Goal: Task Accomplishment & Management: Use online tool/utility

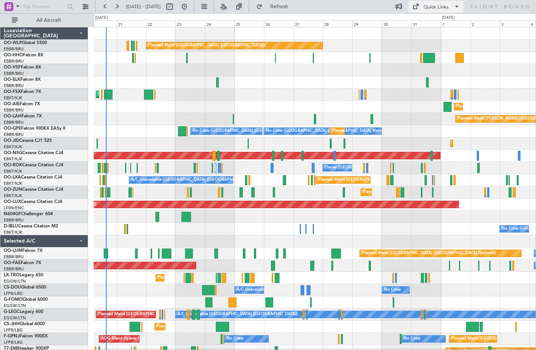
click at [453, 9] on span at bounding box center [457, 6] width 9 height 9
click at [452, 19] on button "Trip Builder" at bounding box center [437, 25] width 56 height 18
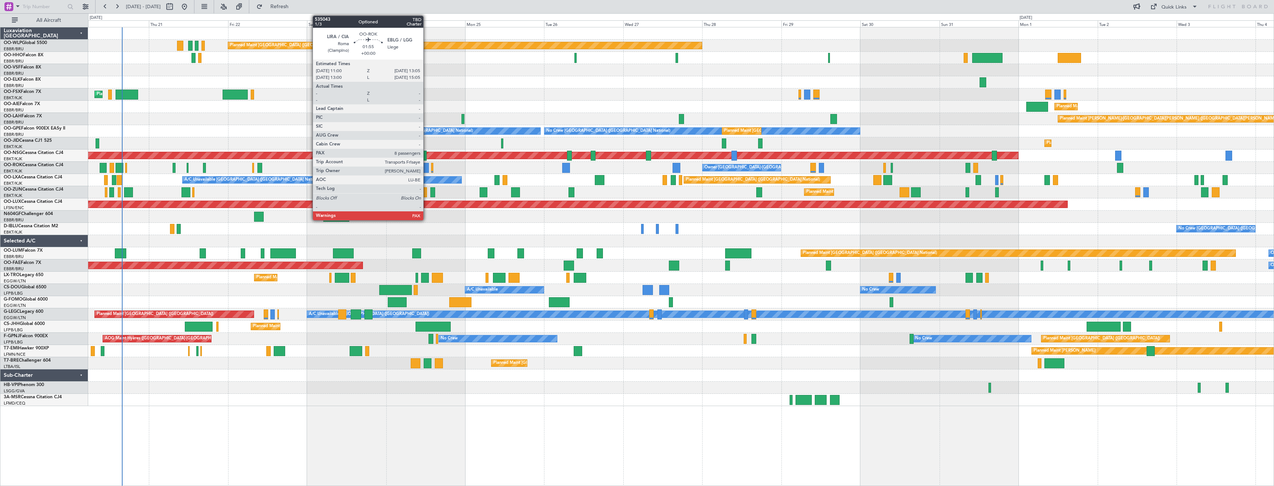
click at [427, 168] on div at bounding box center [425, 168] width 7 height 10
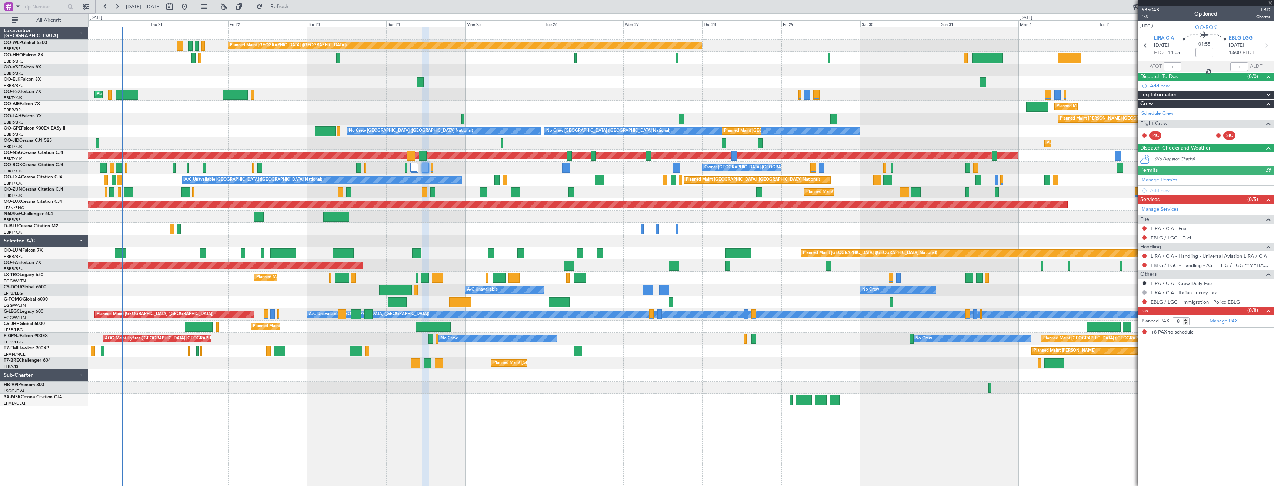
click at [536, 7] on span "535043" at bounding box center [1151, 10] width 18 height 8
click at [287, 6] on button "Refresh" at bounding box center [275, 7] width 44 height 12
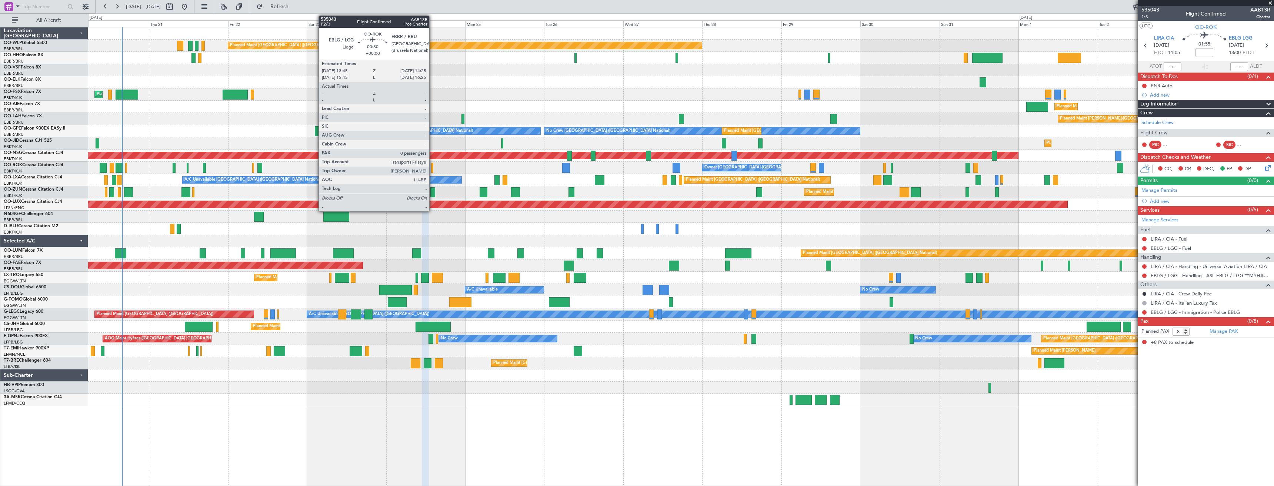
click at [433, 167] on div at bounding box center [432, 168] width 2 height 10
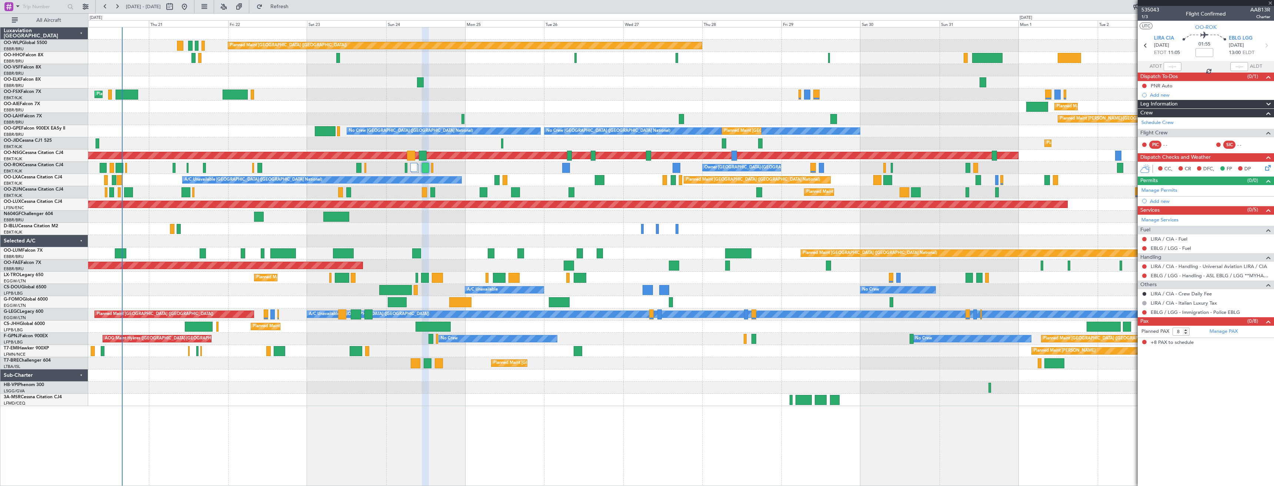
type input "0"
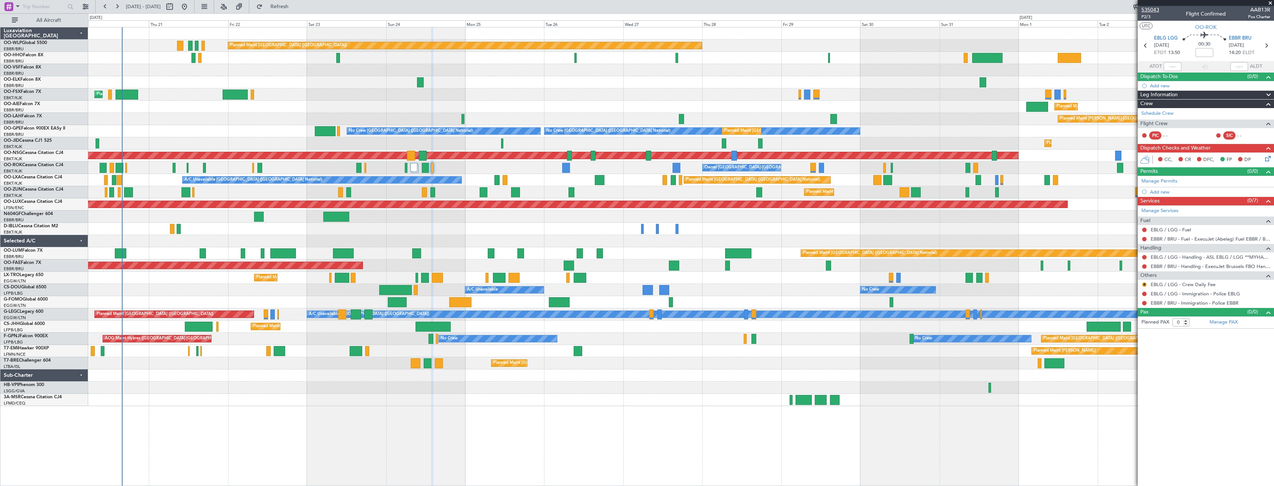
click at [536, 9] on span "535043" at bounding box center [1151, 10] width 18 height 8
click at [417, 167] on div at bounding box center [413, 167] width 7 height 9
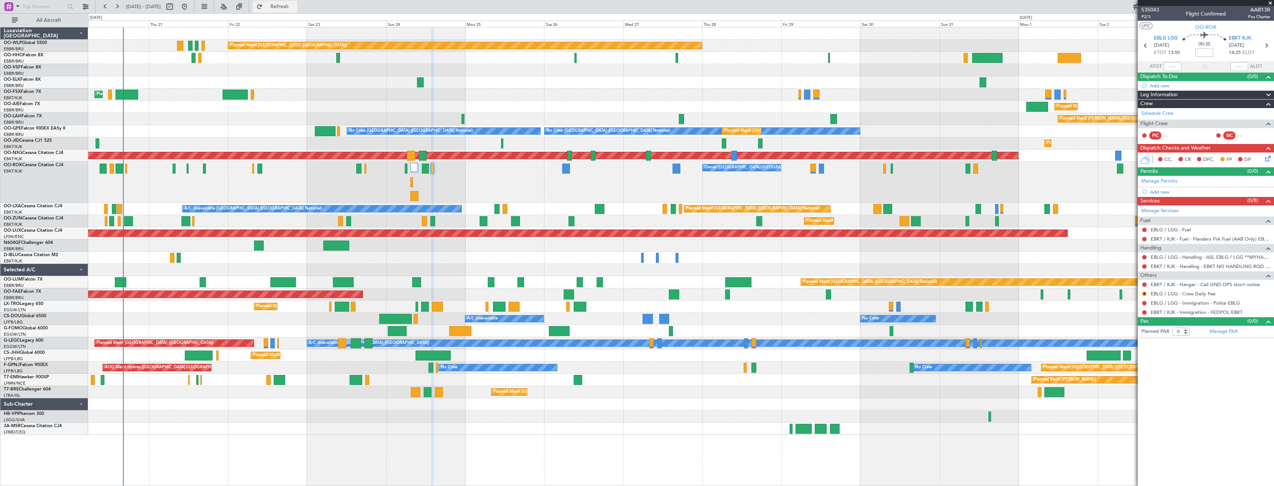
click at [295, 4] on span "Refresh" at bounding box center [279, 6] width 31 height 5
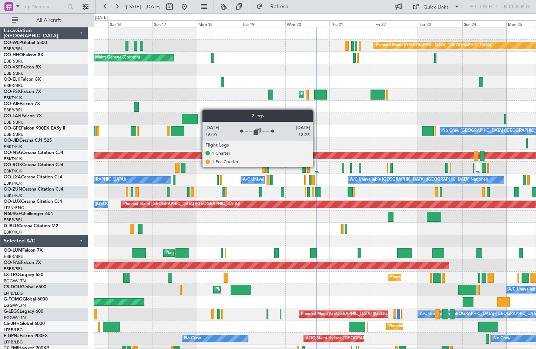
click at [316, 167] on div at bounding box center [316, 167] width 3 height 9
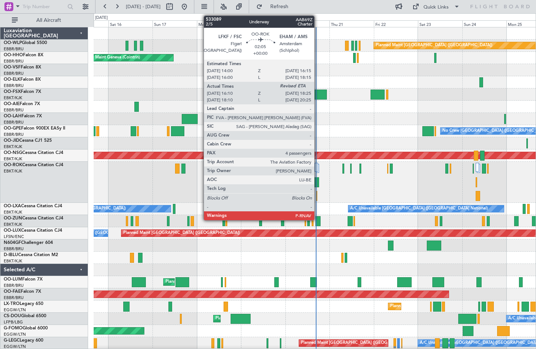
click at [318, 184] on div at bounding box center [317, 182] width 4 height 10
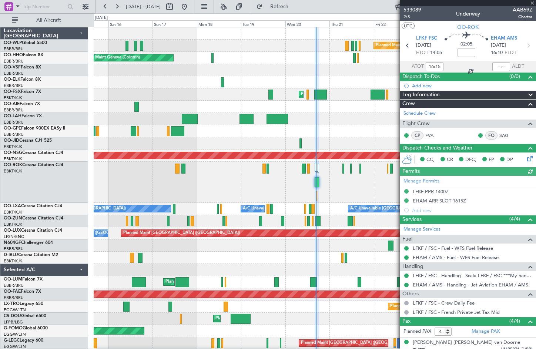
scroll to position [55, 0]
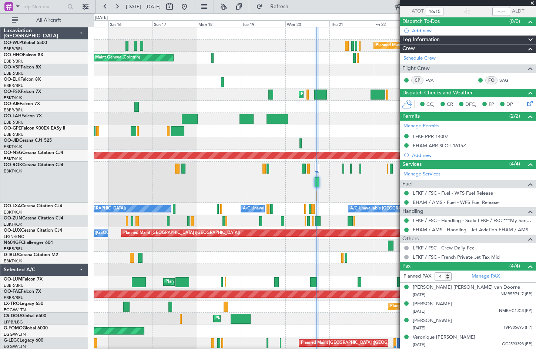
click at [532, 4] on span at bounding box center [532, 3] width 7 height 7
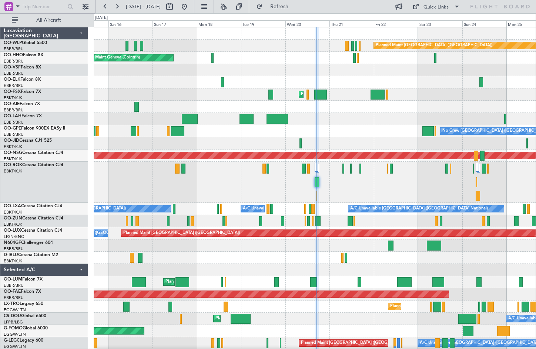
type input "0"
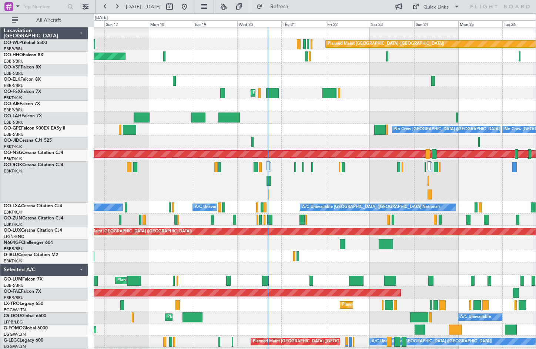
scroll to position [1, 0]
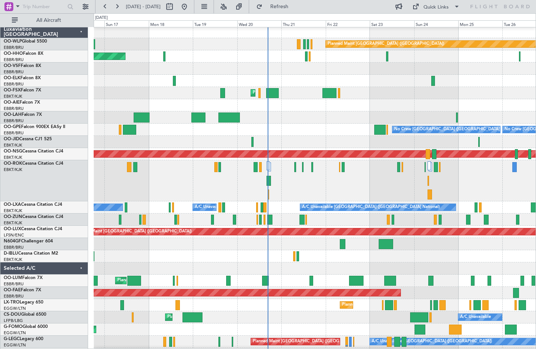
click at [376, 182] on div "Owner [GEOGRAPHIC_DATA]-[GEOGRAPHIC_DATA]" at bounding box center [315, 180] width 442 height 41
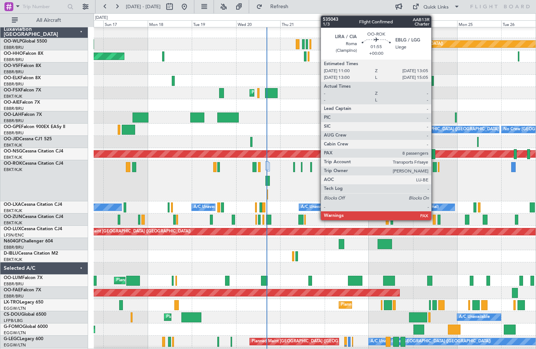
click at [435, 170] on div at bounding box center [435, 167] width 4 height 10
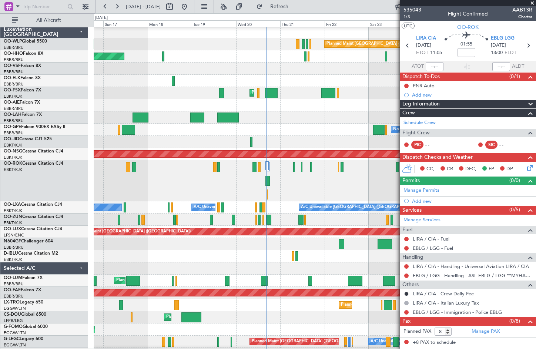
click at [533, 3] on span at bounding box center [532, 3] width 7 height 7
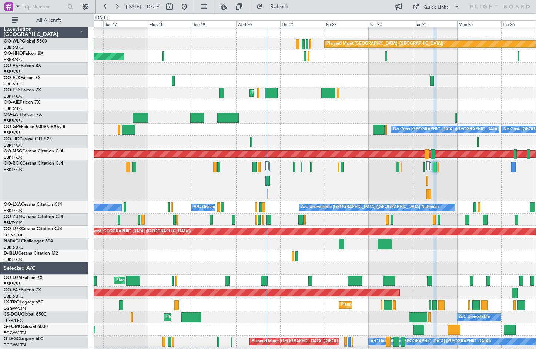
type input "0"
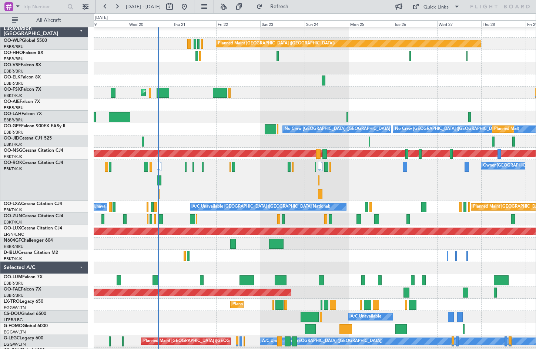
scroll to position [2, 0]
click at [297, 183] on div "Owner [GEOGRAPHIC_DATA]-[GEOGRAPHIC_DATA]" at bounding box center [315, 180] width 442 height 41
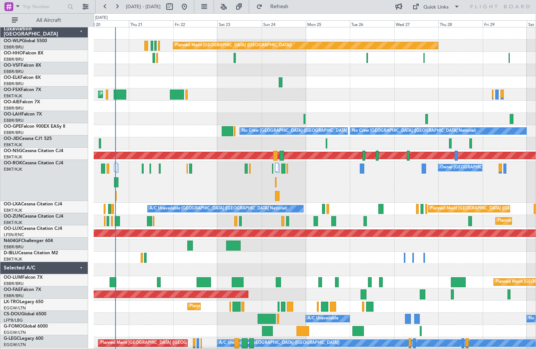
scroll to position [0, 0]
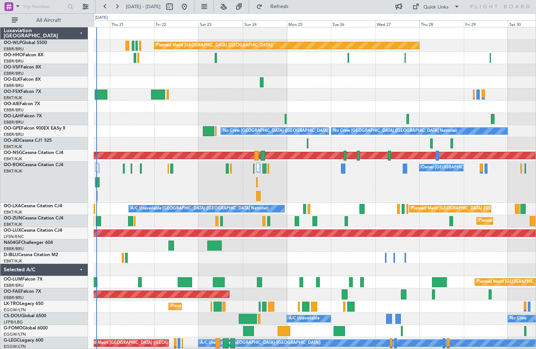
click at [380, 187] on div "Owner [GEOGRAPHIC_DATA]-[GEOGRAPHIC_DATA]" at bounding box center [315, 182] width 442 height 41
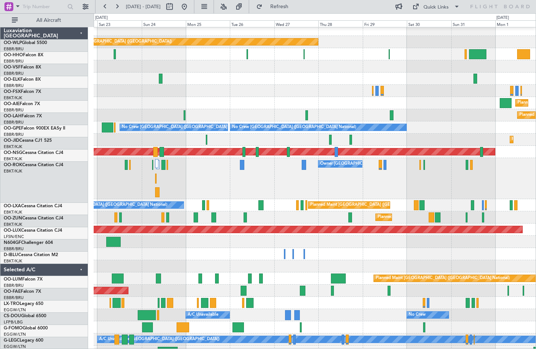
scroll to position [4, 0]
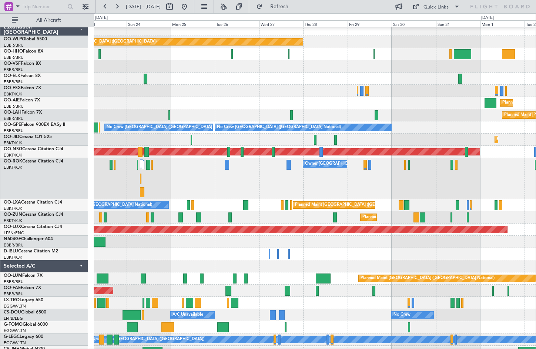
click at [363, 178] on div "Owner [GEOGRAPHIC_DATA]-[GEOGRAPHIC_DATA]" at bounding box center [315, 178] width 442 height 41
click at [190, 5] on button at bounding box center [185, 7] width 12 height 12
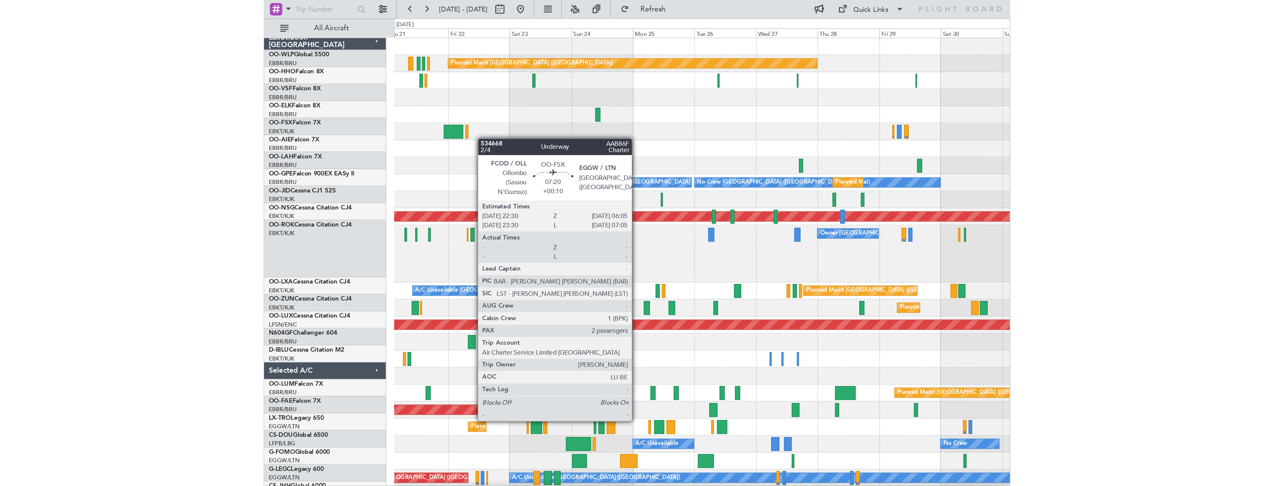
scroll to position [0, 0]
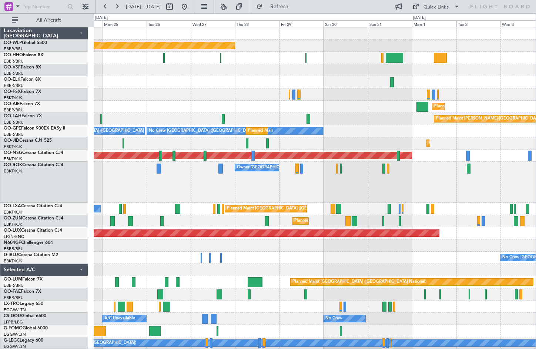
click at [0, 111] on html "[DATE] - [DATE] Refresh Quick Links All Aircraft Planned Maint [GEOGRAPHIC_DATA…" at bounding box center [268, 174] width 536 height 349
